Goal: Task Accomplishment & Management: Complete application form

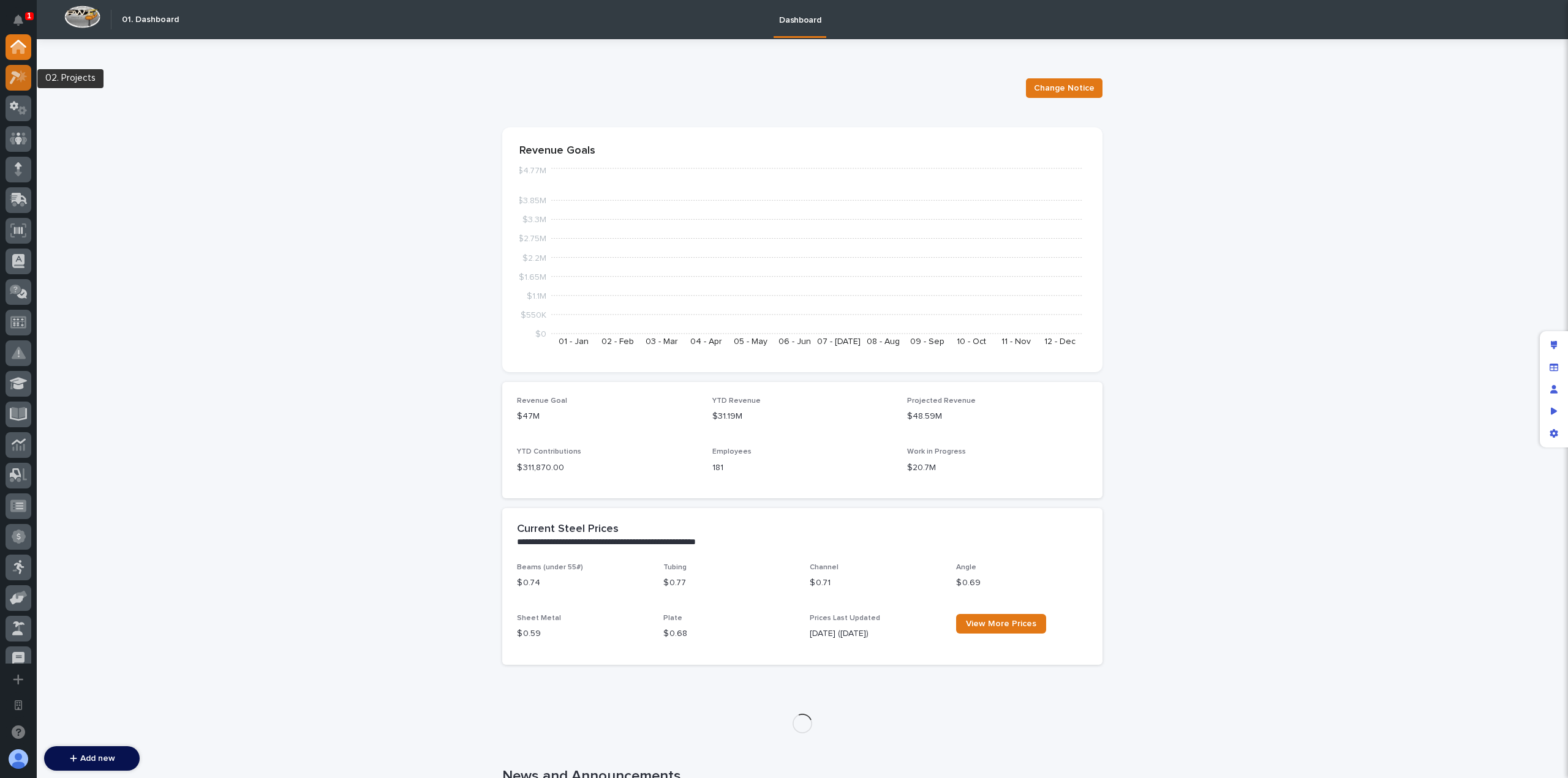
click at [19, 86] on div at bounding box center [18, 77] width 26 height 26
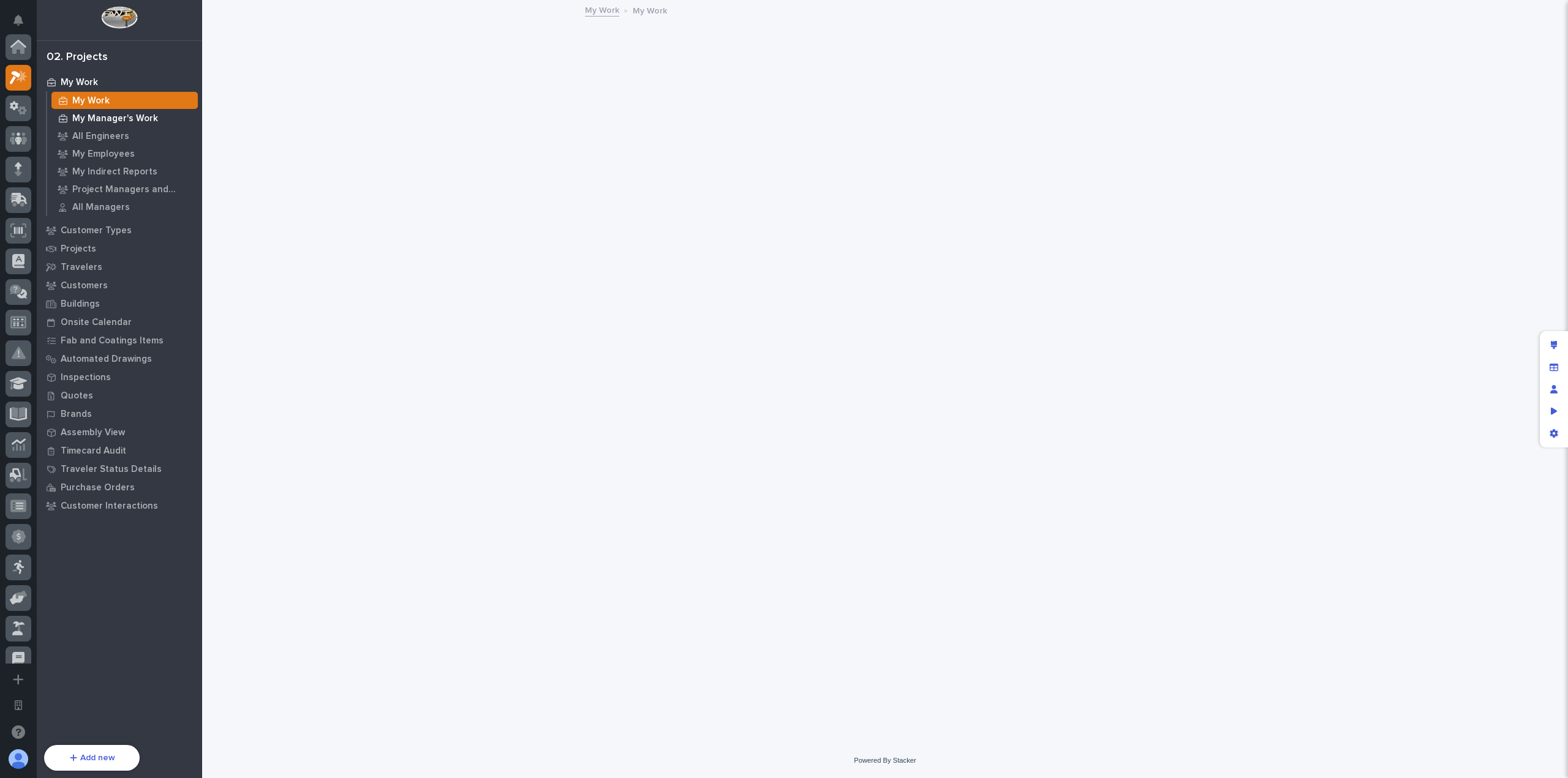
scroll to position [31, 0]
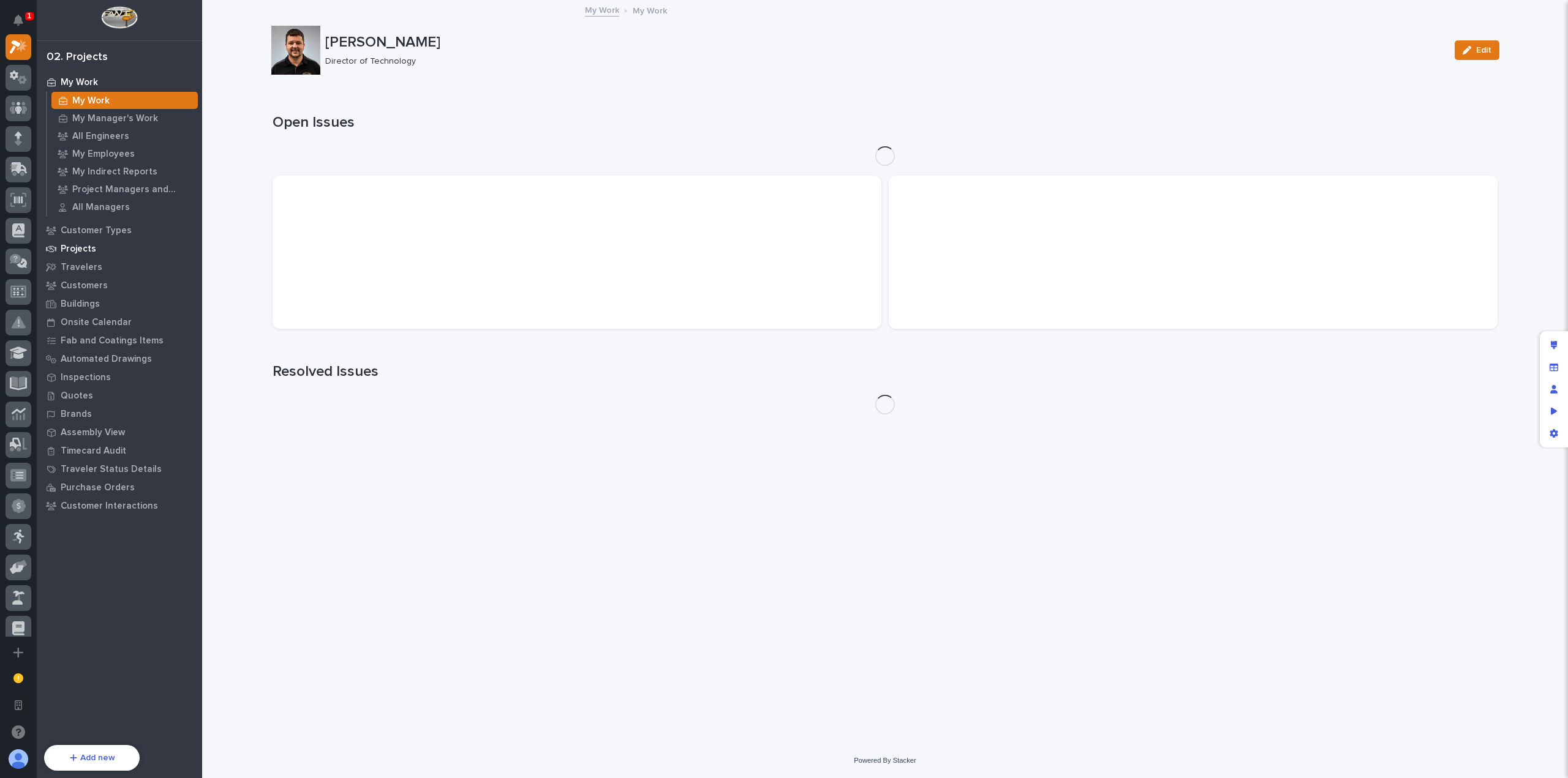
click at [115, 250] on div "Projects" at bounding box center [119, 248] width 159 height 17
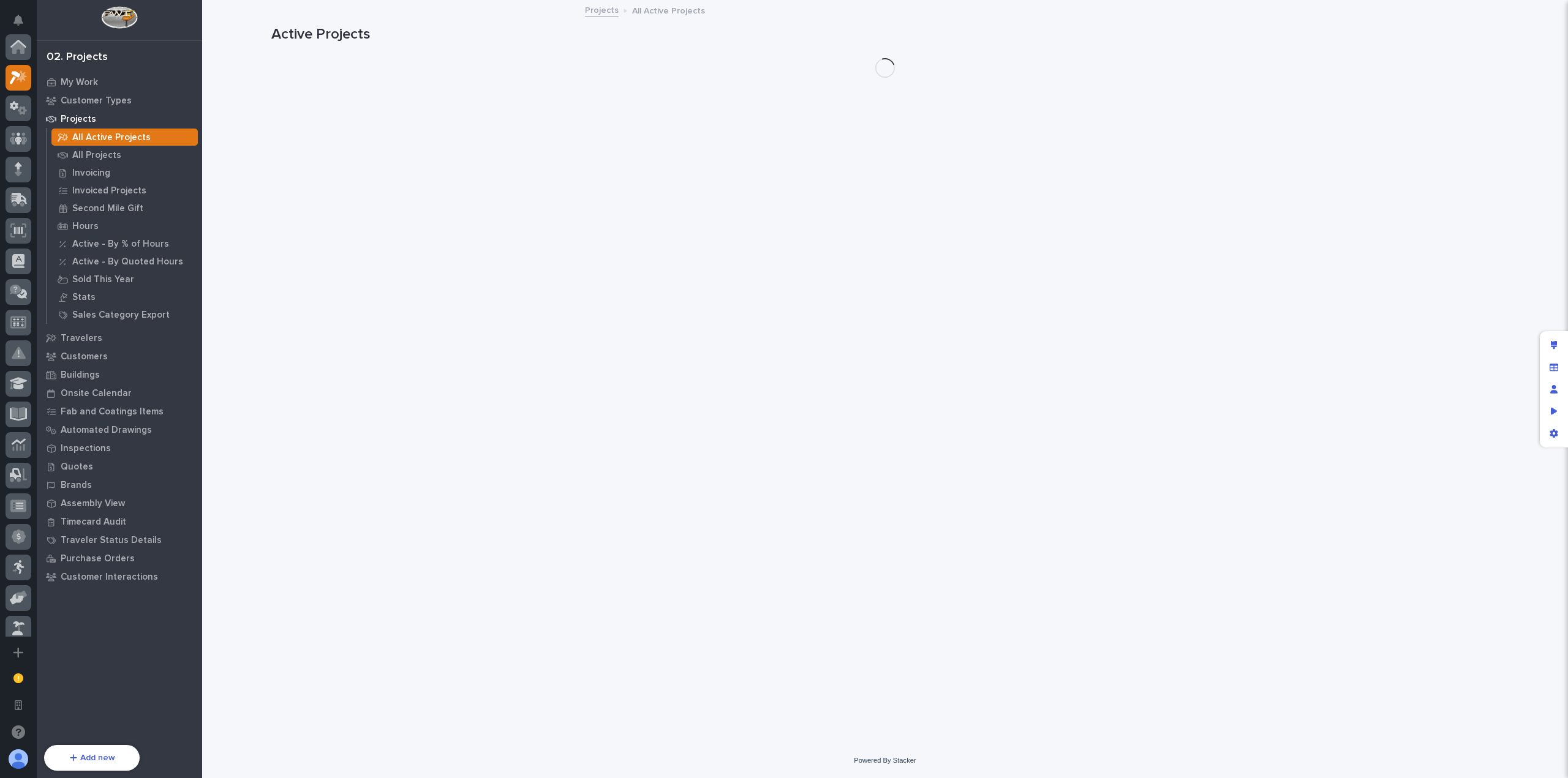
scroll to position [31, 0]
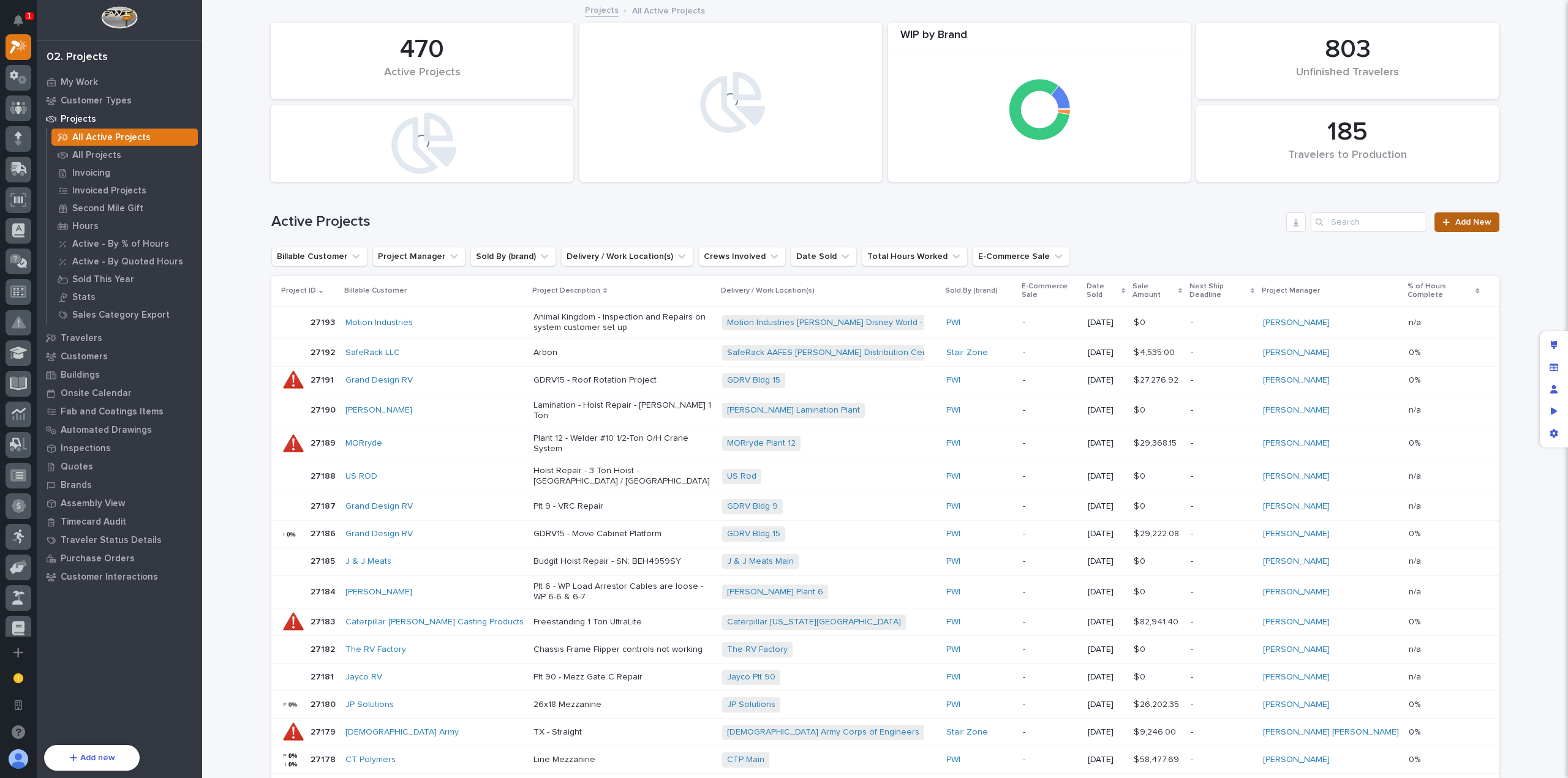
click at [1464, 226] on span "Add New" at bounding box center [1473, 222] width 36 height 8
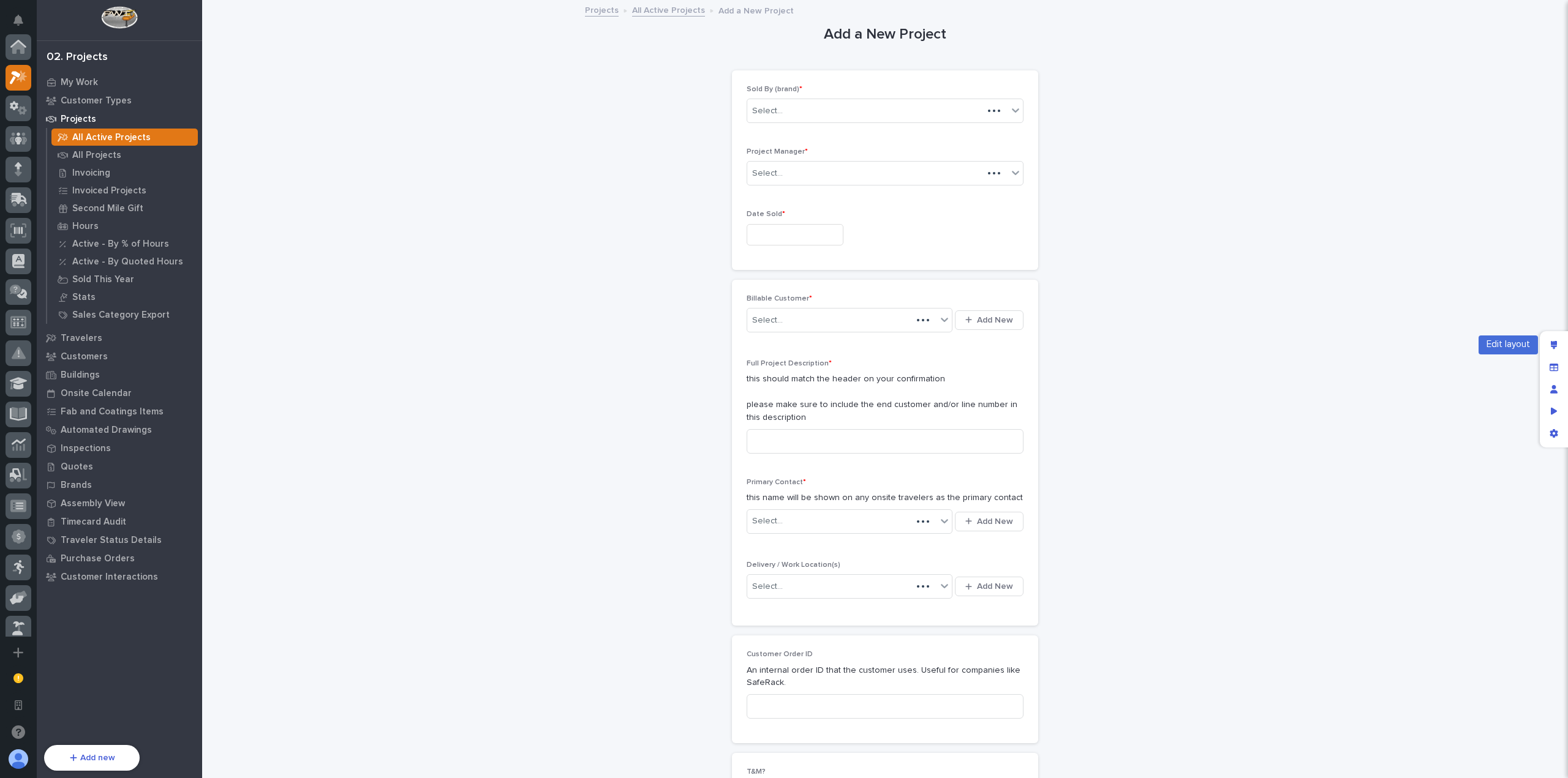
scroll to position [31, 0]
click at [1559, 344] on div "Edit layout" at bounding box center [1553, 345] width 22 height 22
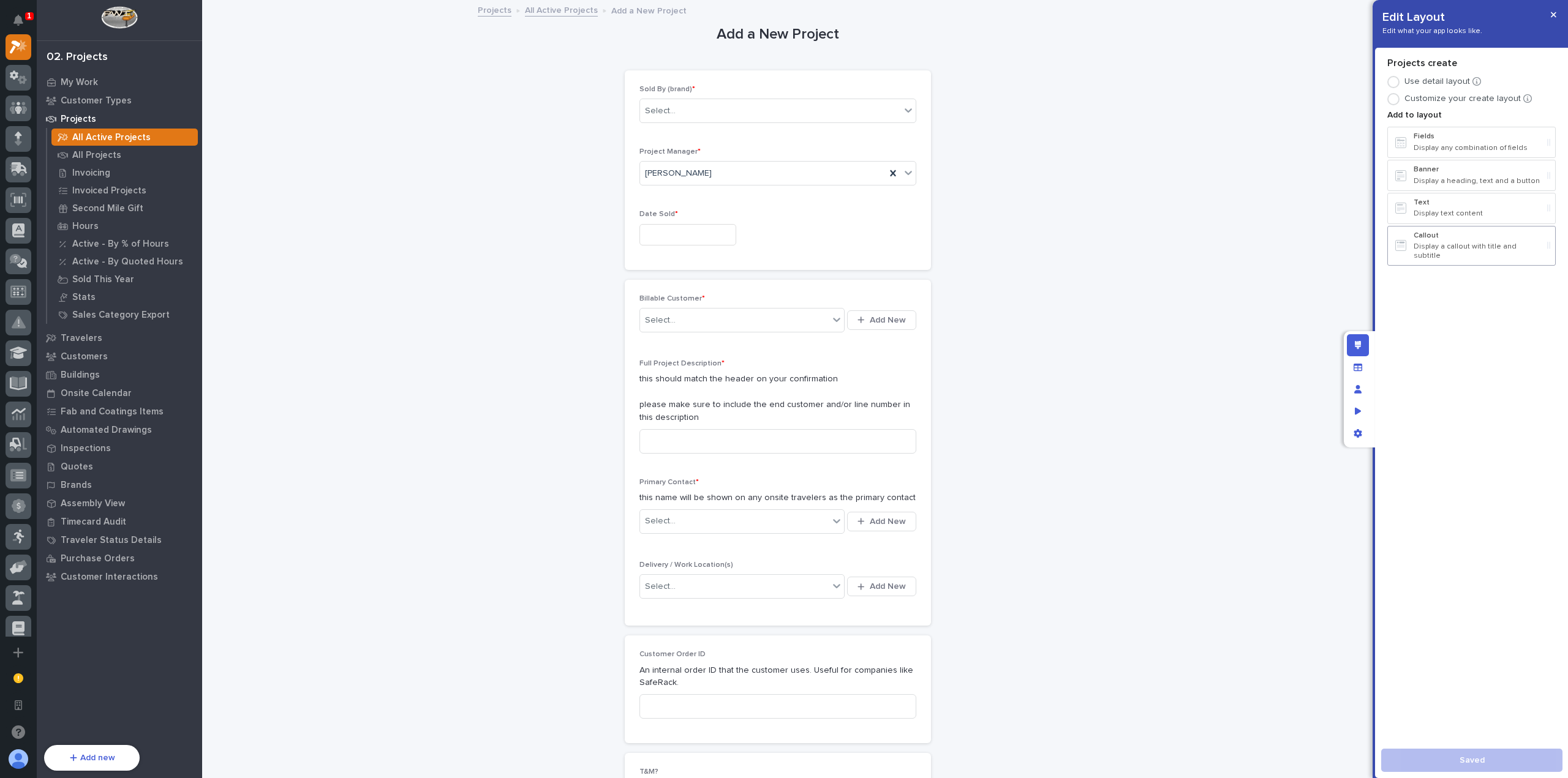
click at [1447, 240] on div "Callout Display a callout with title and subtitle" at bounding box center [1477, 245] width 128 height 28
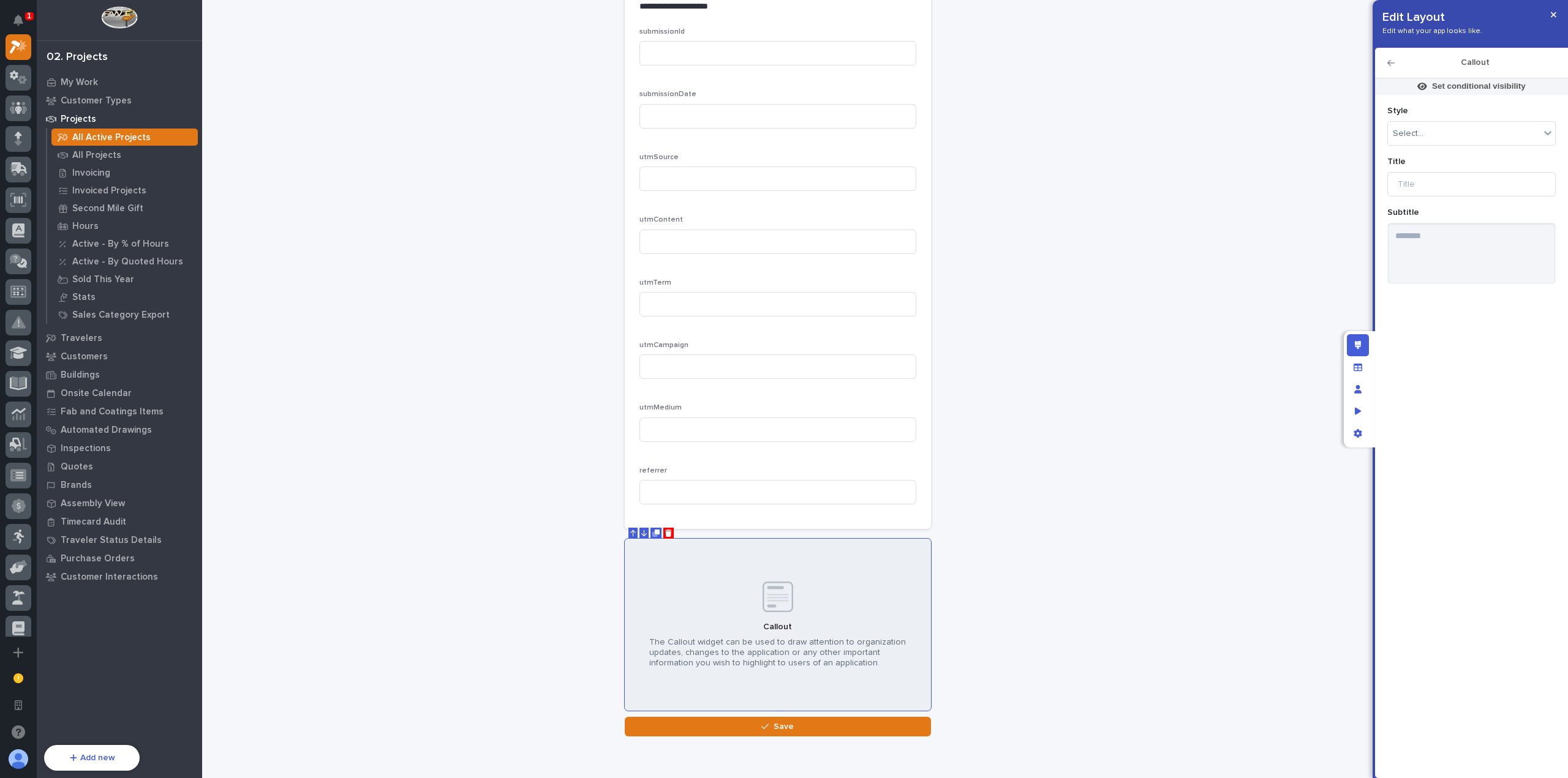
scroll to position [3770, 0]
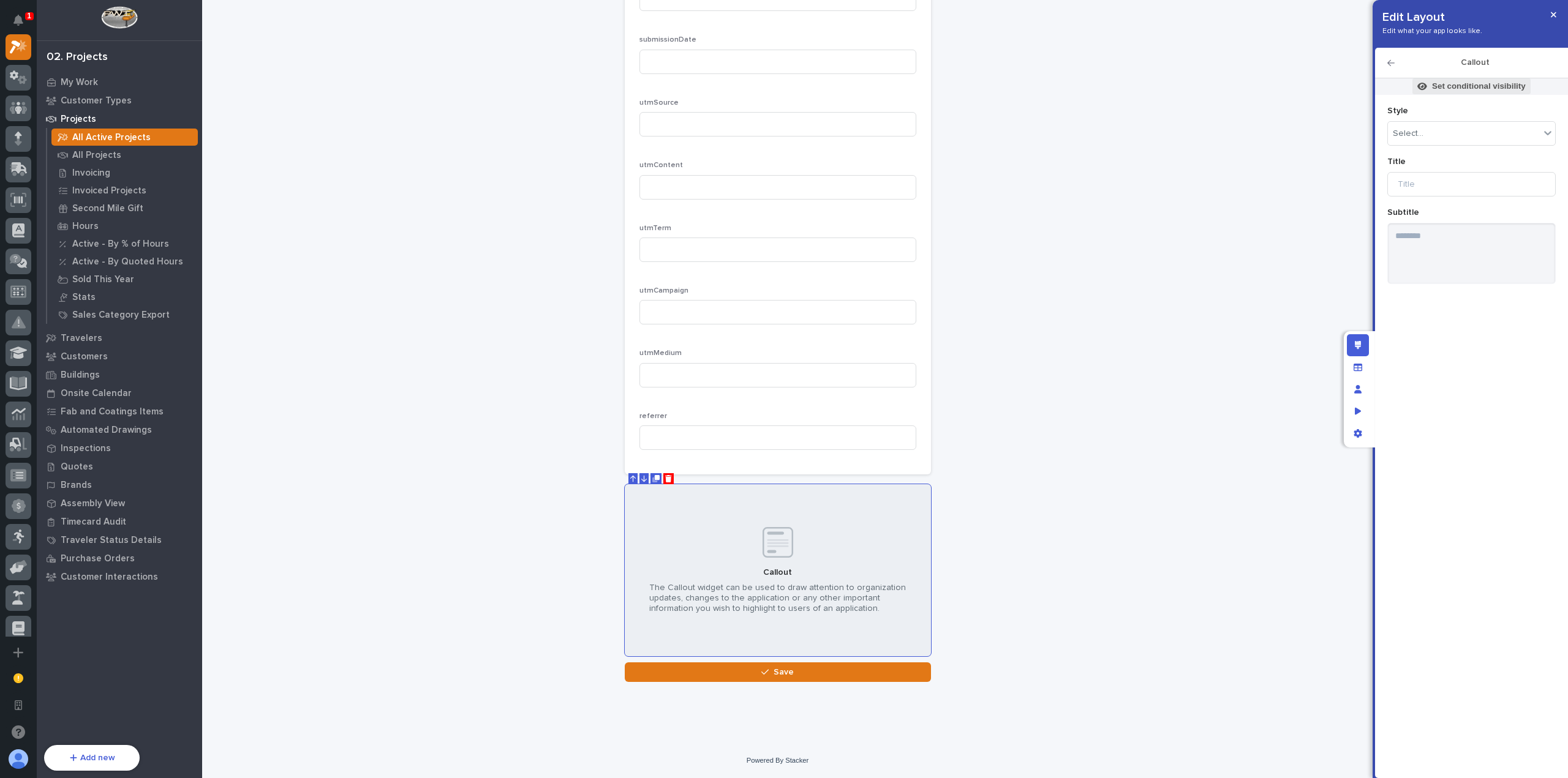
click at [1485, 81] on p "Set conditional visibility" at bounding box center [1478, 86] width 94 height 11
click at [1417, 169] on span "Add Filter" at bounding box center [1406, 169] width 39 height 11
type input "*"
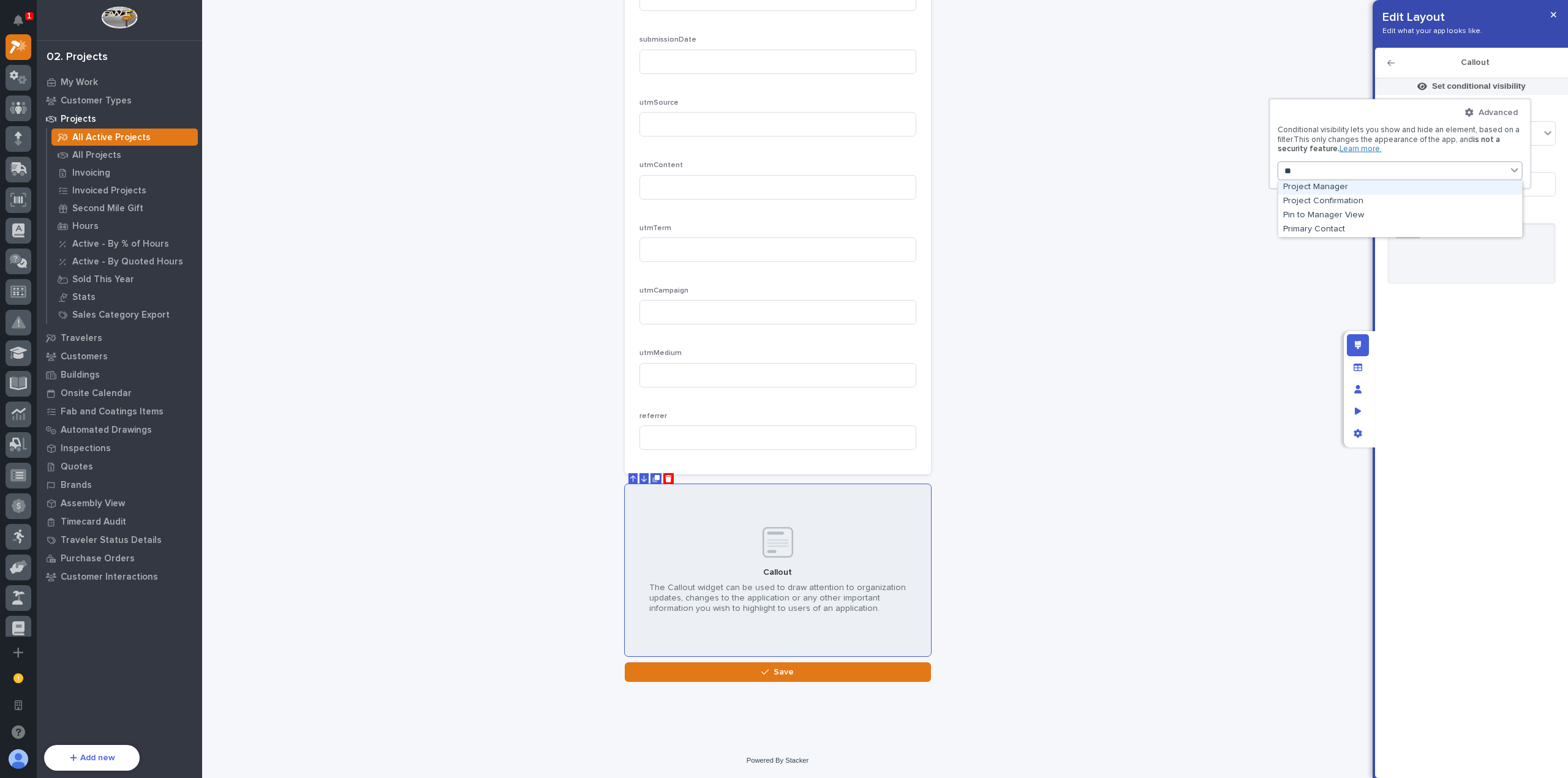
type input "***"
click at [1421, 186] on div "Project Manager" at bounding box center [1399, 187] width 244 height 14
click at [1372, 204] on button "is" at bounding box center [1400, 201] width 235 height 26
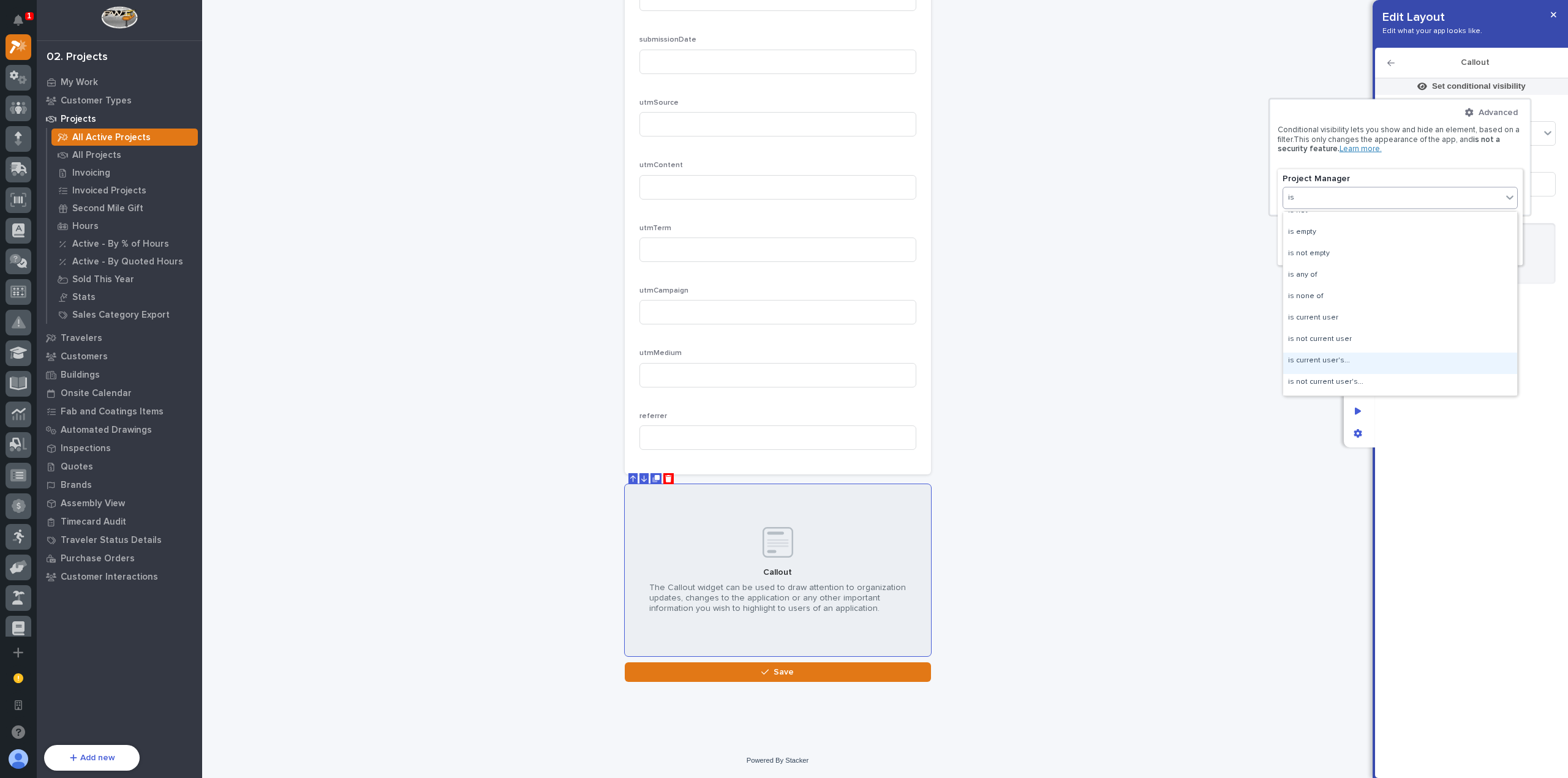
scroll to position [0, 0]
click at [1440, 151] on div "Conditional visibility lets you show and hide an element, based on a filter. Th…" at bounding box center [1400, 139] width 245 height 28
click at [1431, 247] on button "Done" at bounding box center [1400, 251] width 235 height 19
drag, startPoint x: 1483, startPoint y: 372, endPoint x: 1475, endPoint y: 363, distance: 12.0
click at [1483, 371] on div at bounding box center [784, 389] width 1568 height 778
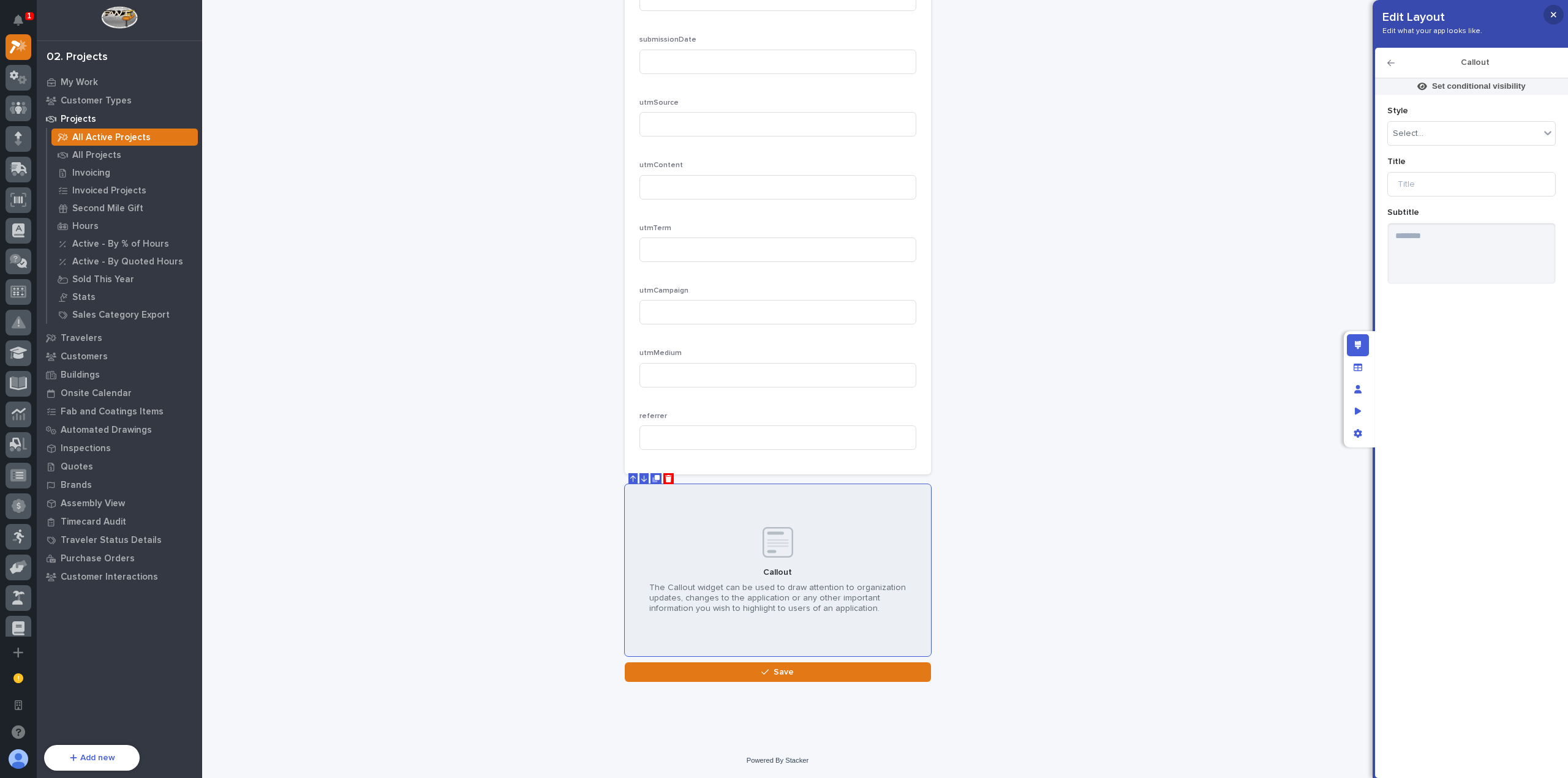
click at [1547, 18] on button "button" at bounding box center [1553, 15] width 20 height 19
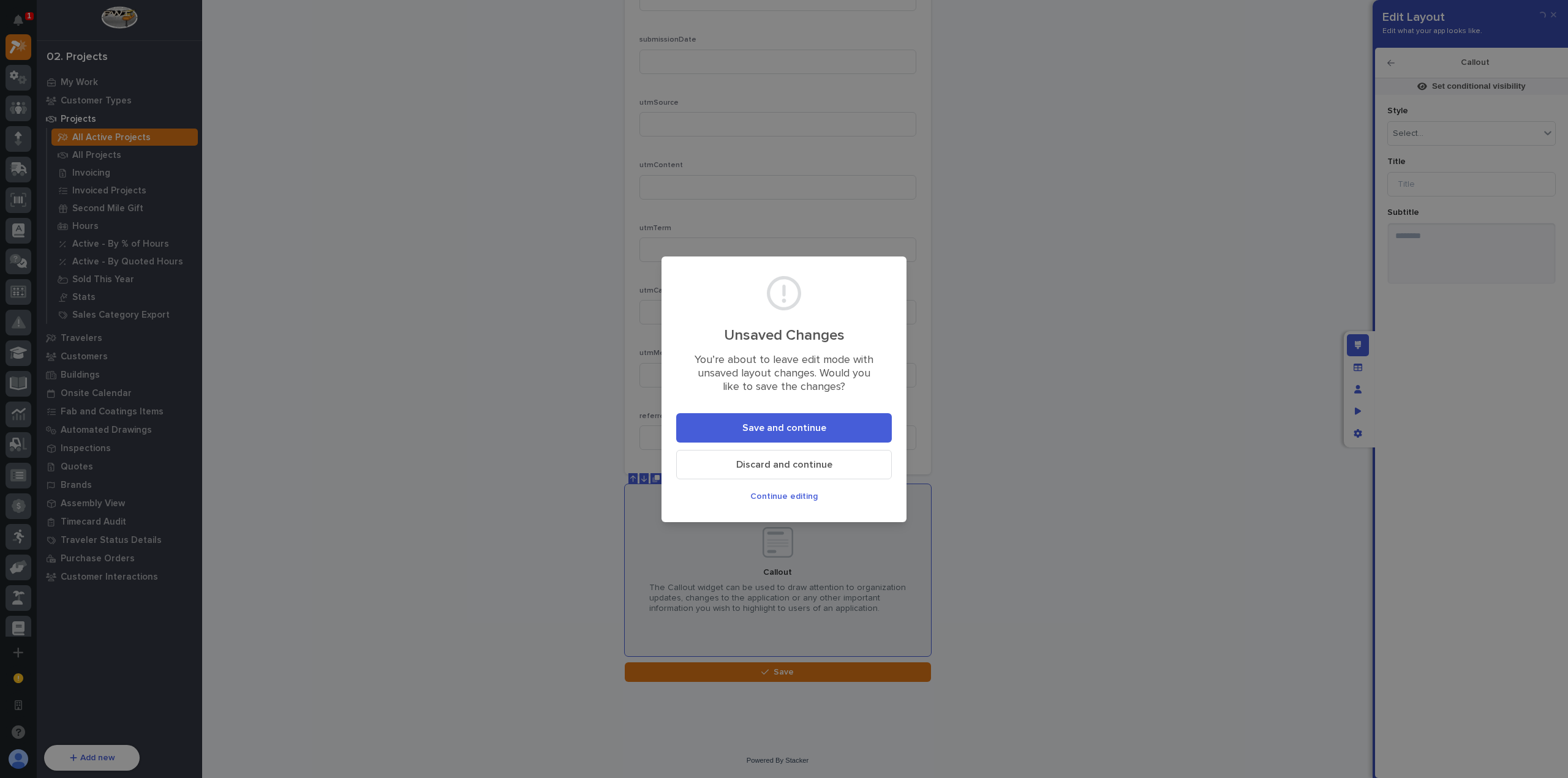
drag, startPoint x: 857, startPoint y: 461, endPoint x: 1196, endPoint y: 440, distance: 339.6
click at [857, 461] on button "Discard and continue" at bounding box center [784, 464] width 215 height 29
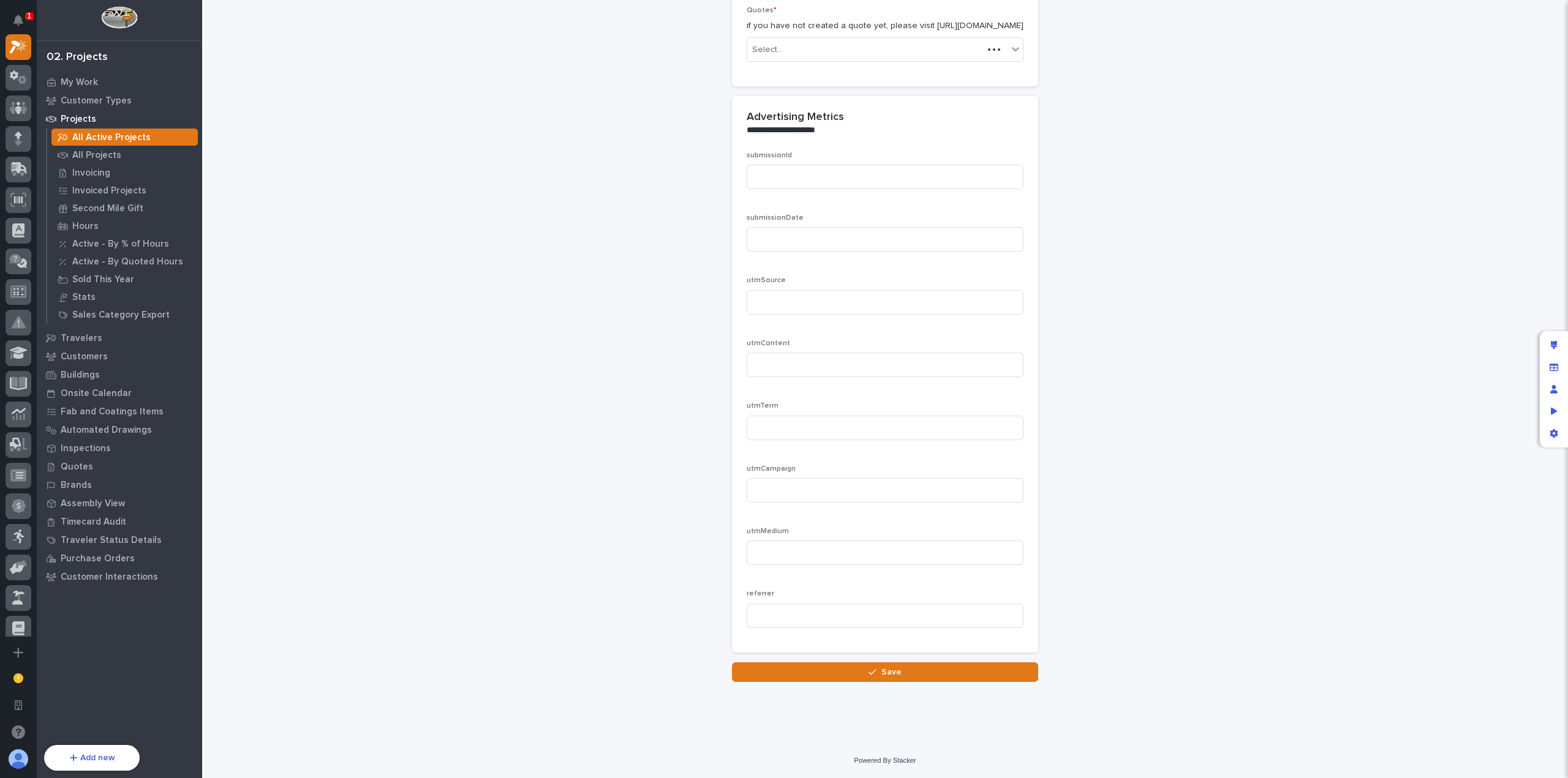
scroll to position [2455, 0]
